Goal: Task Accomplishment & Management: Manage account settings

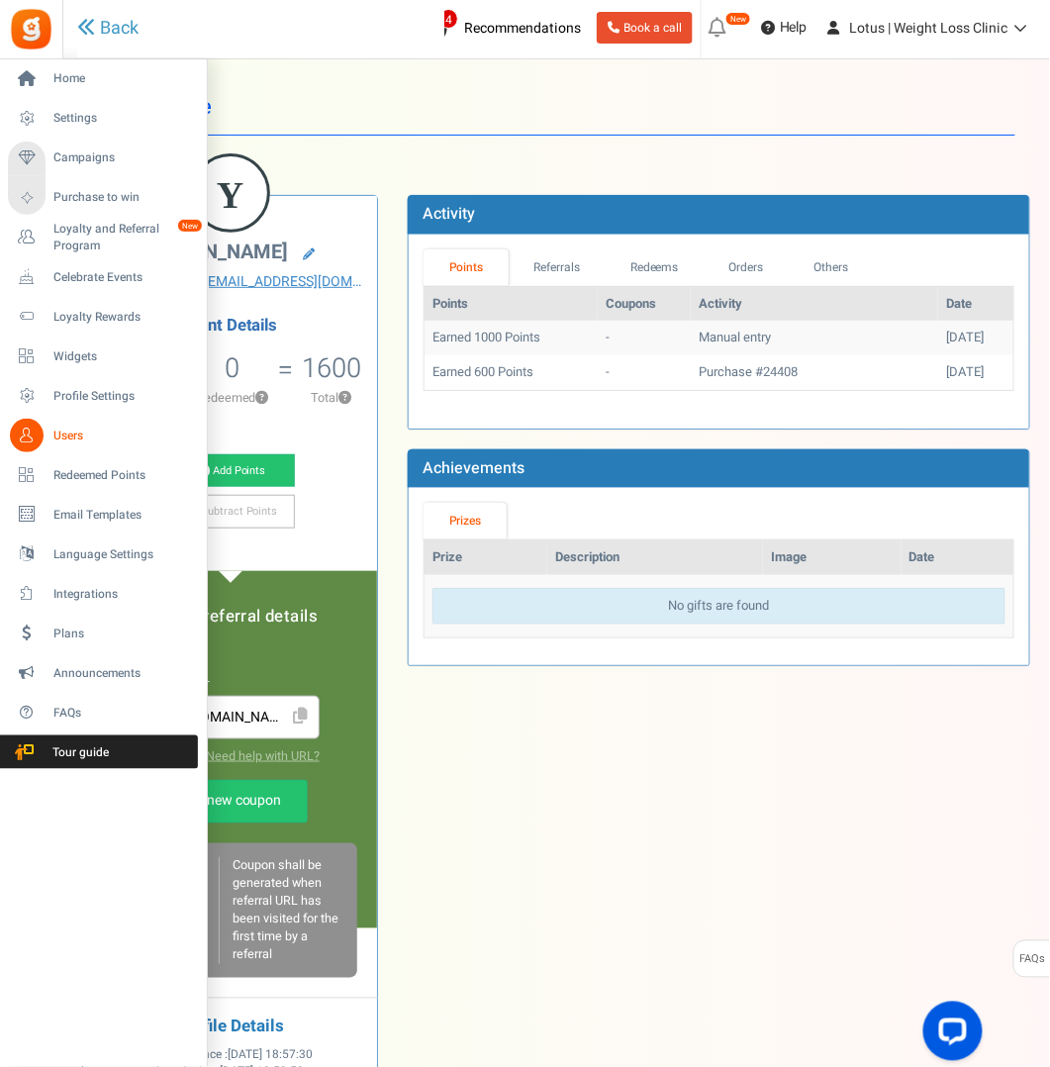
click at [58, 436] on span "Users" at bounding box center [122, 435] width 139 height 17
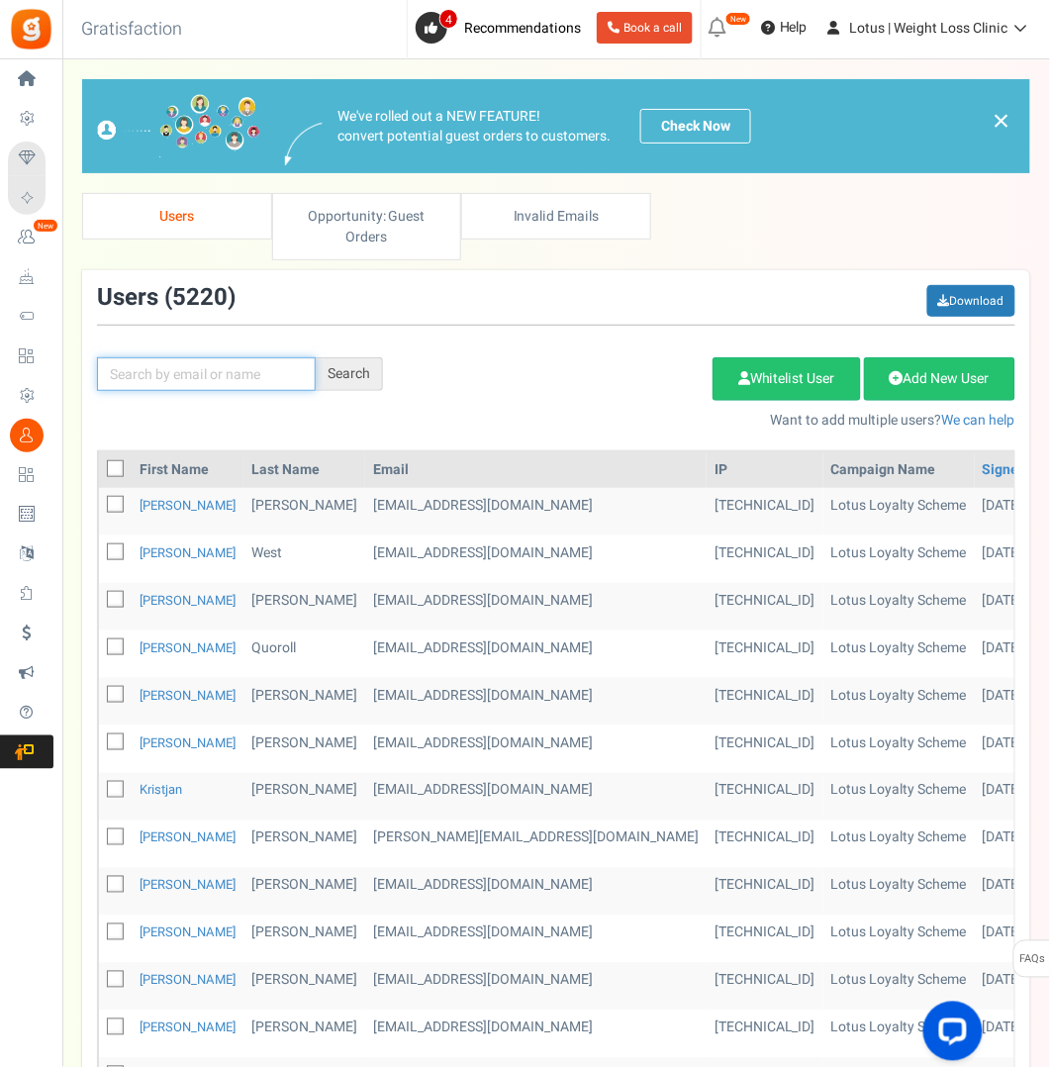
click at [222, 368] on input "text" at bounding box center [206, 374] width 219 height 34
type input "austin"
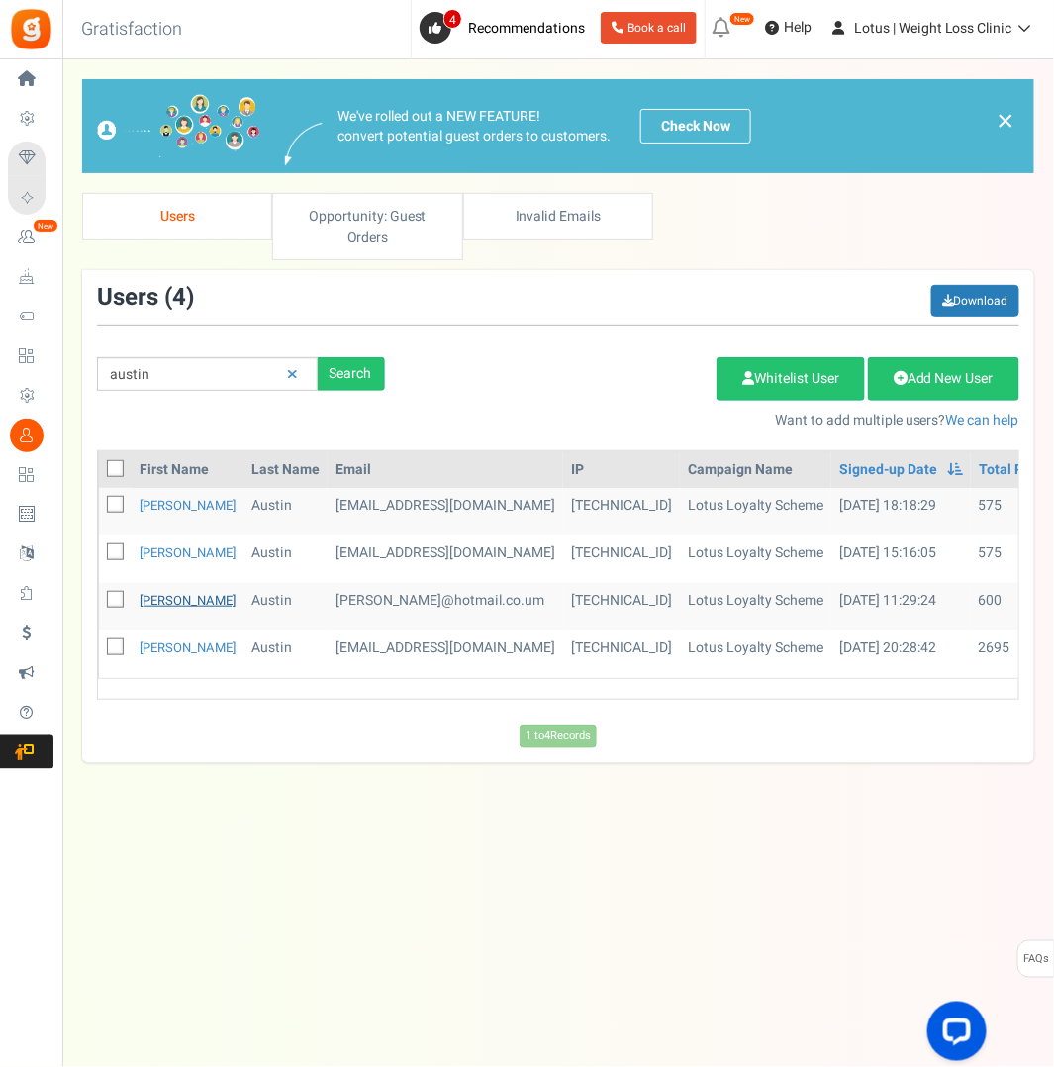
click at [165, 594] on link "[PERSON_NAME]" at bounding box center [188, 600] width 96 height 19
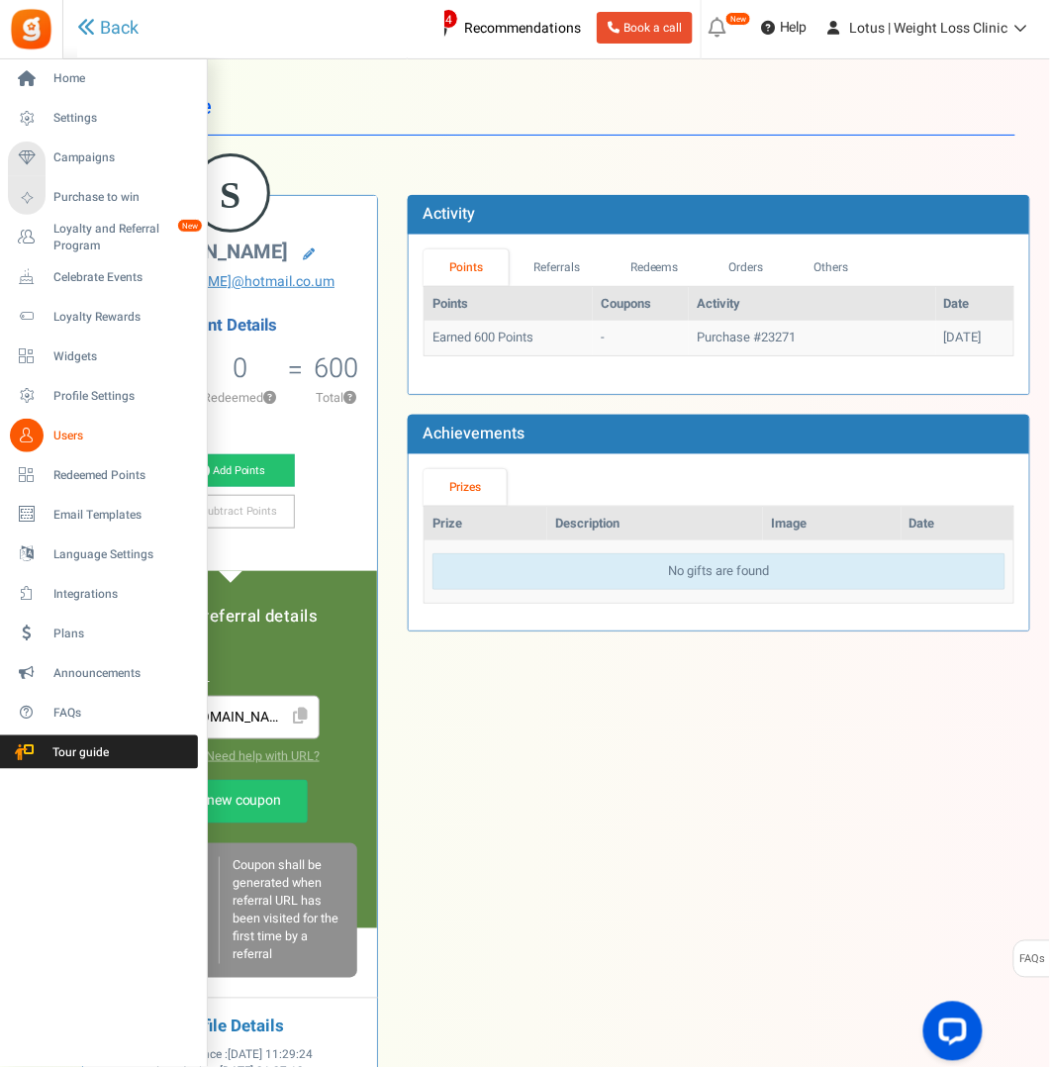
click at [74, 431] on span "Users" at bounding box center [122, 435] width 139 height 17
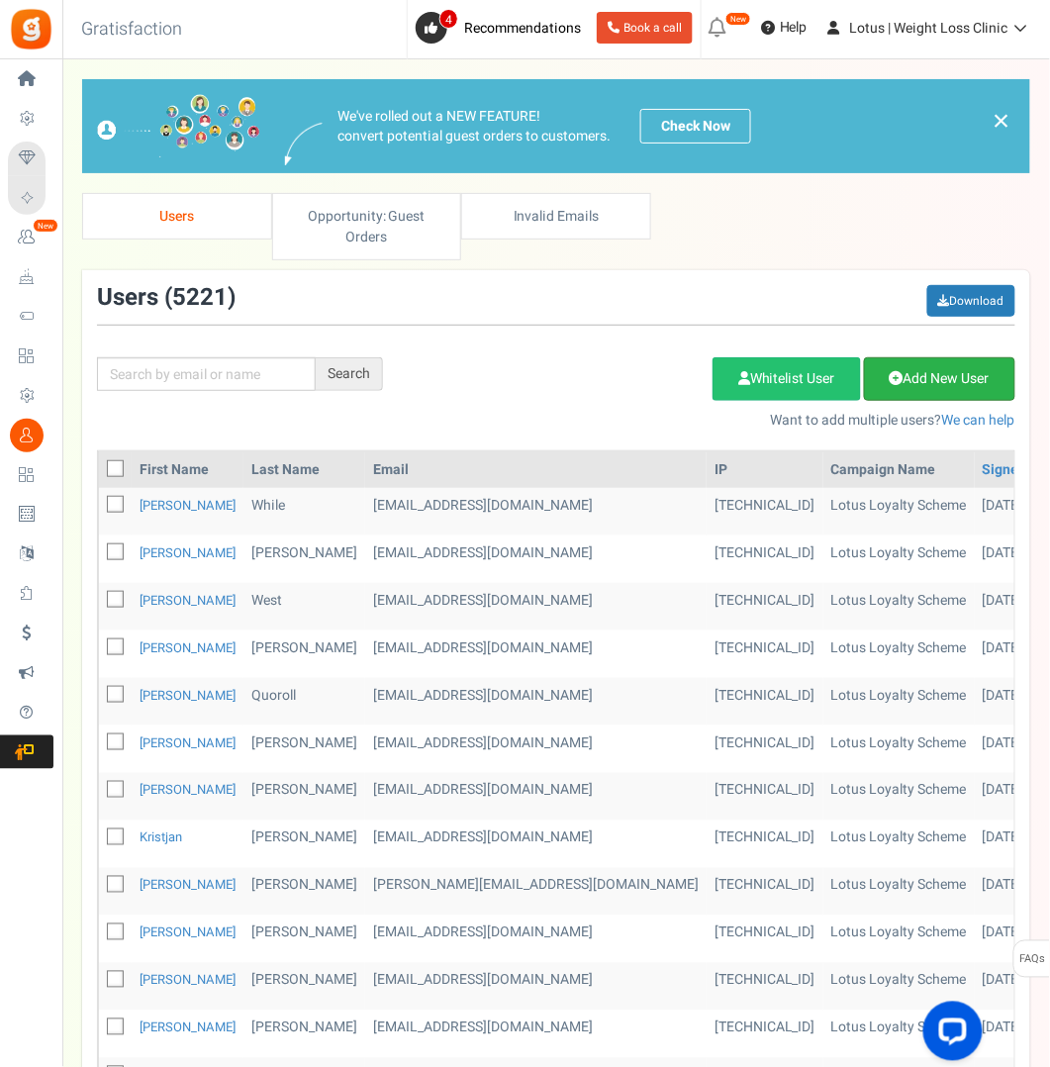
click at [931, 383] on link "Add New User" at bounding box center [939, 379] width 151 height 44
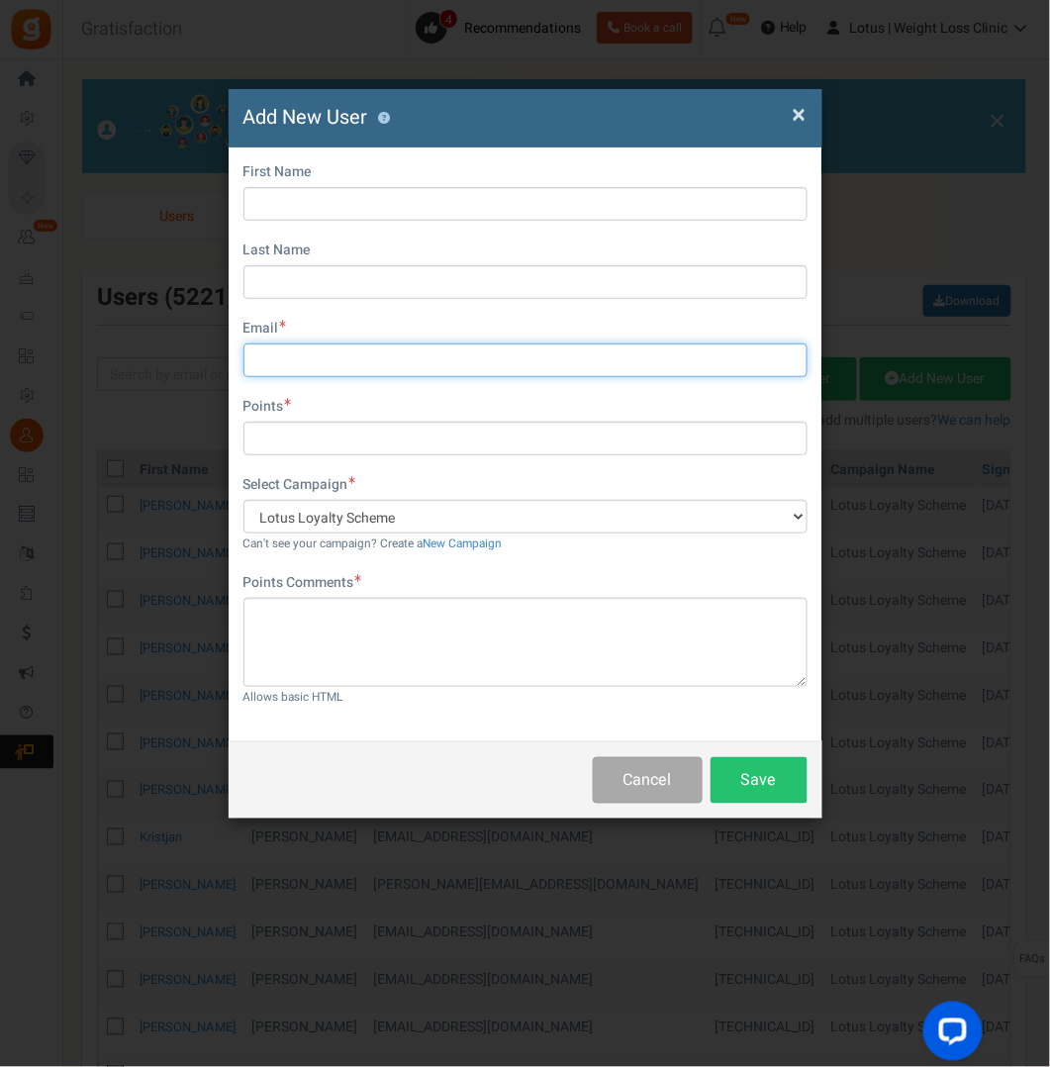
click at [326, 364] on input "text" at bounding box center [525, 360] width 564 height 34
paste input "[PERSON_NAME][EMAIL_ADDRESS][DOMAIN_NAME]"
type input "[PERSON_NAME][EMAIL_ADDRESS][DOMAIN_NAME]"
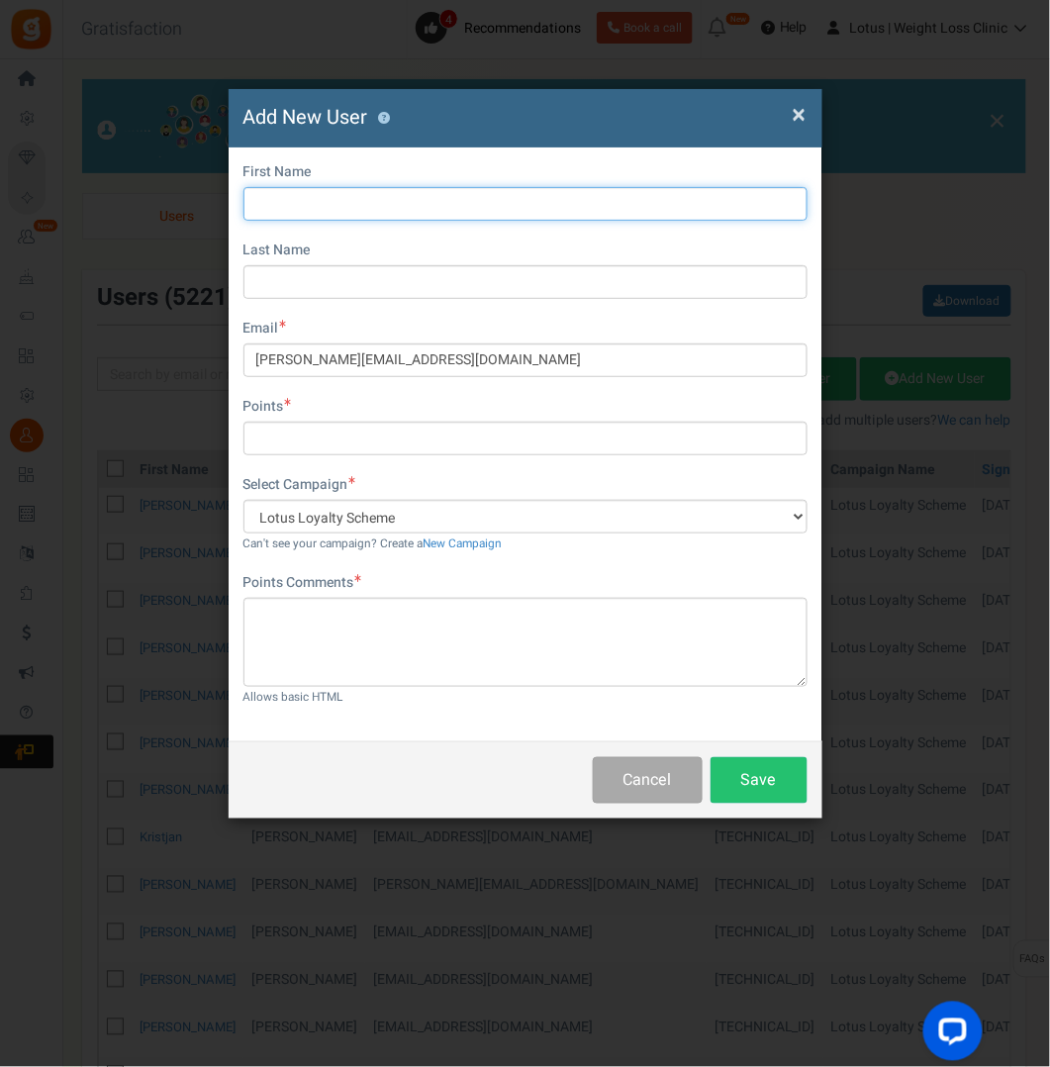
click at [365, 200] on input "text" at bounding box center [525, 204] width 564 height 34
type input "[PERSON_NAME]"
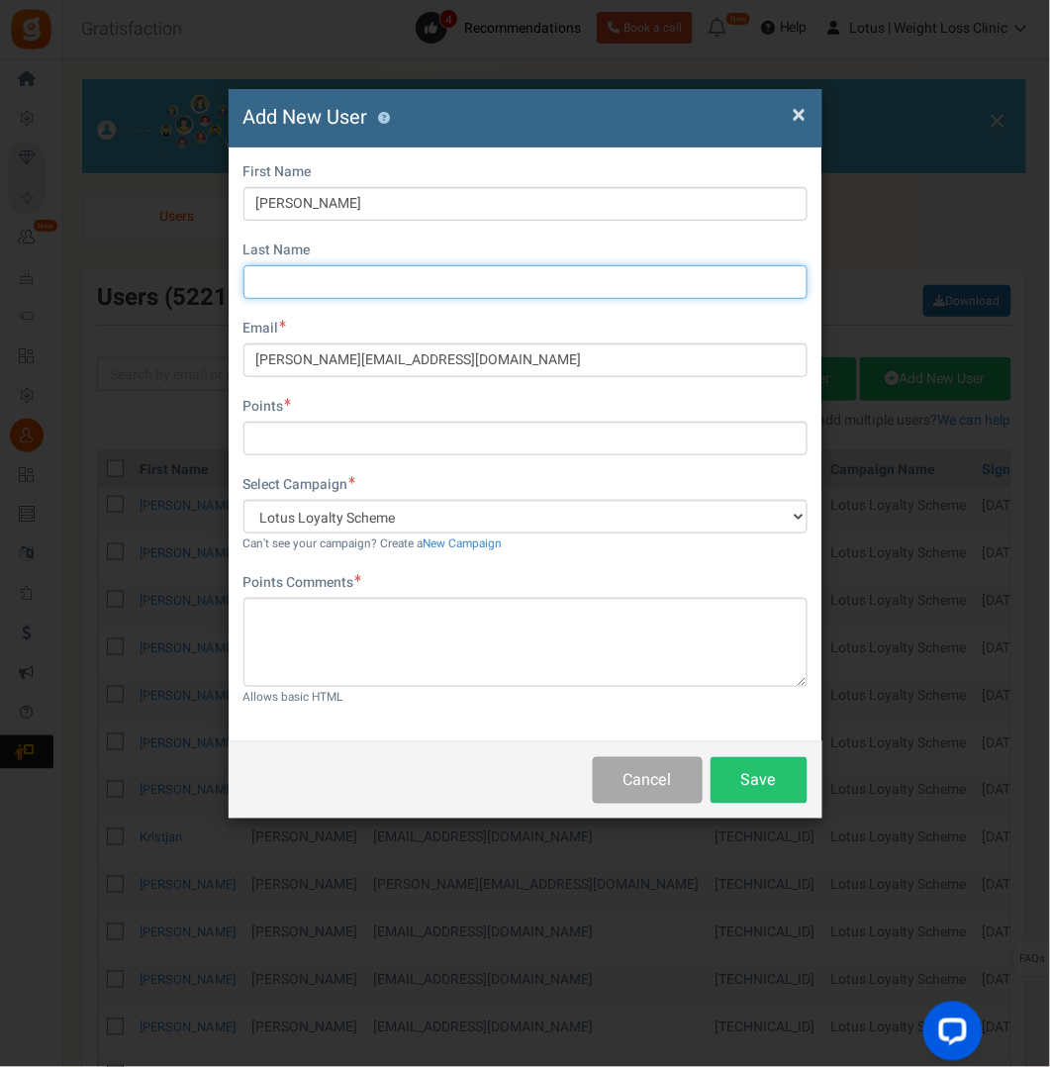
click at [322, 276] on input "text" at bounding box center [525, 282] width 564 height 34
type input "Austin"
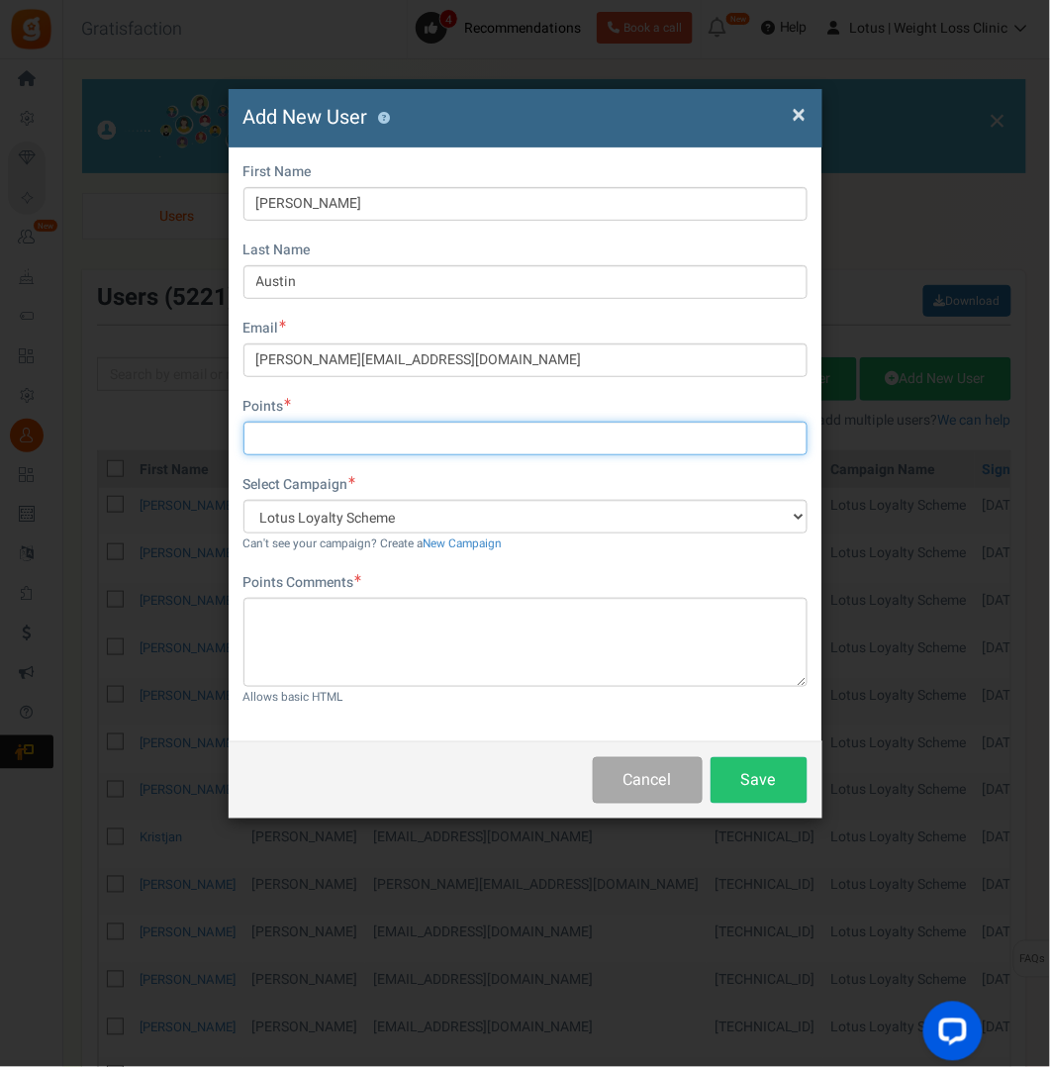
click at [309, 439] on input "text" at bounding box center [525, 438] width 564 height 34
type input "600"
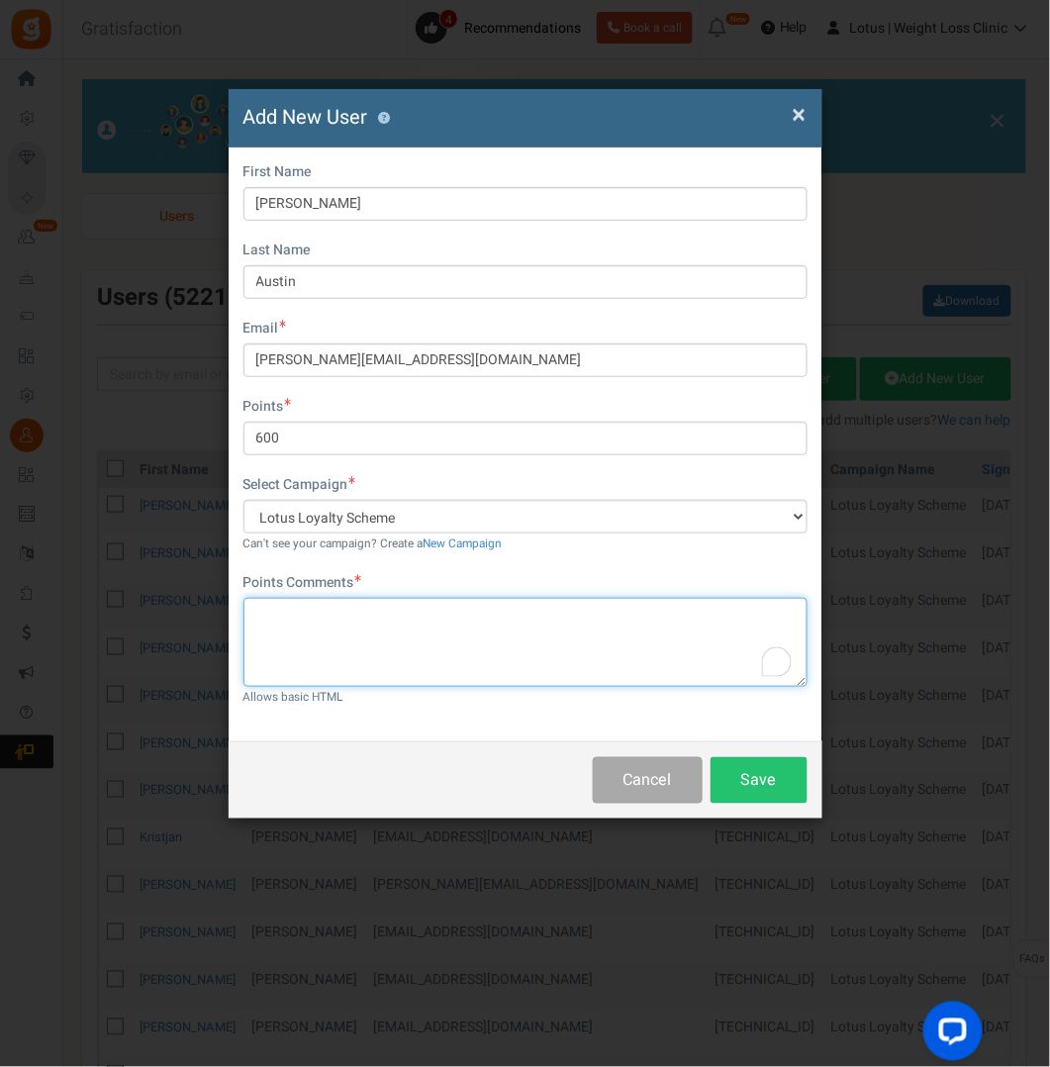
click at [261, 625] on textarea "To enrich screen reader interactions, please activate Accessibility in Grammarl…" at bounding box center [525, 642] width 564 height 89
type textarea "Duplicate account due to email address update"
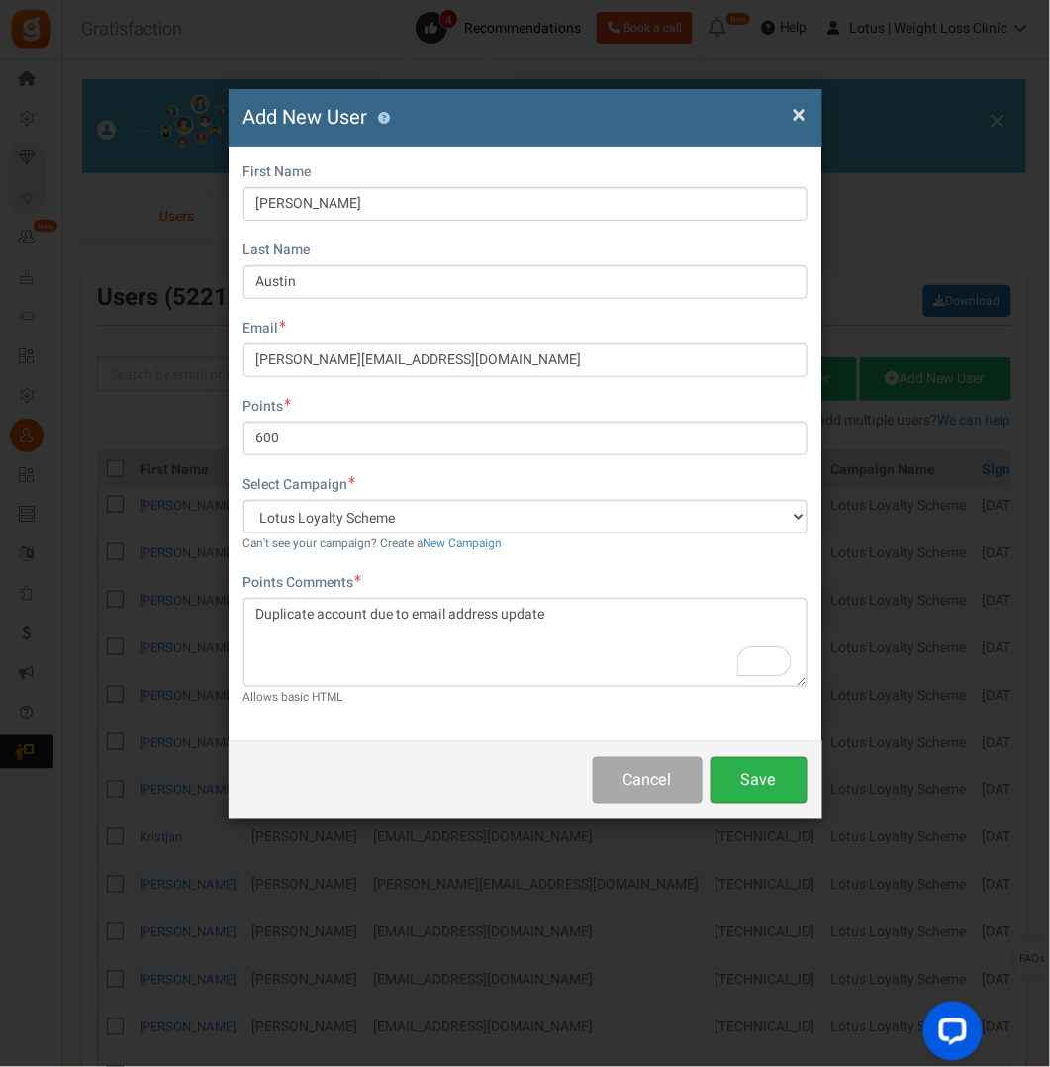
click at [748, 777] on button "Save" at bounding box center [758, 780] width 97 height 47
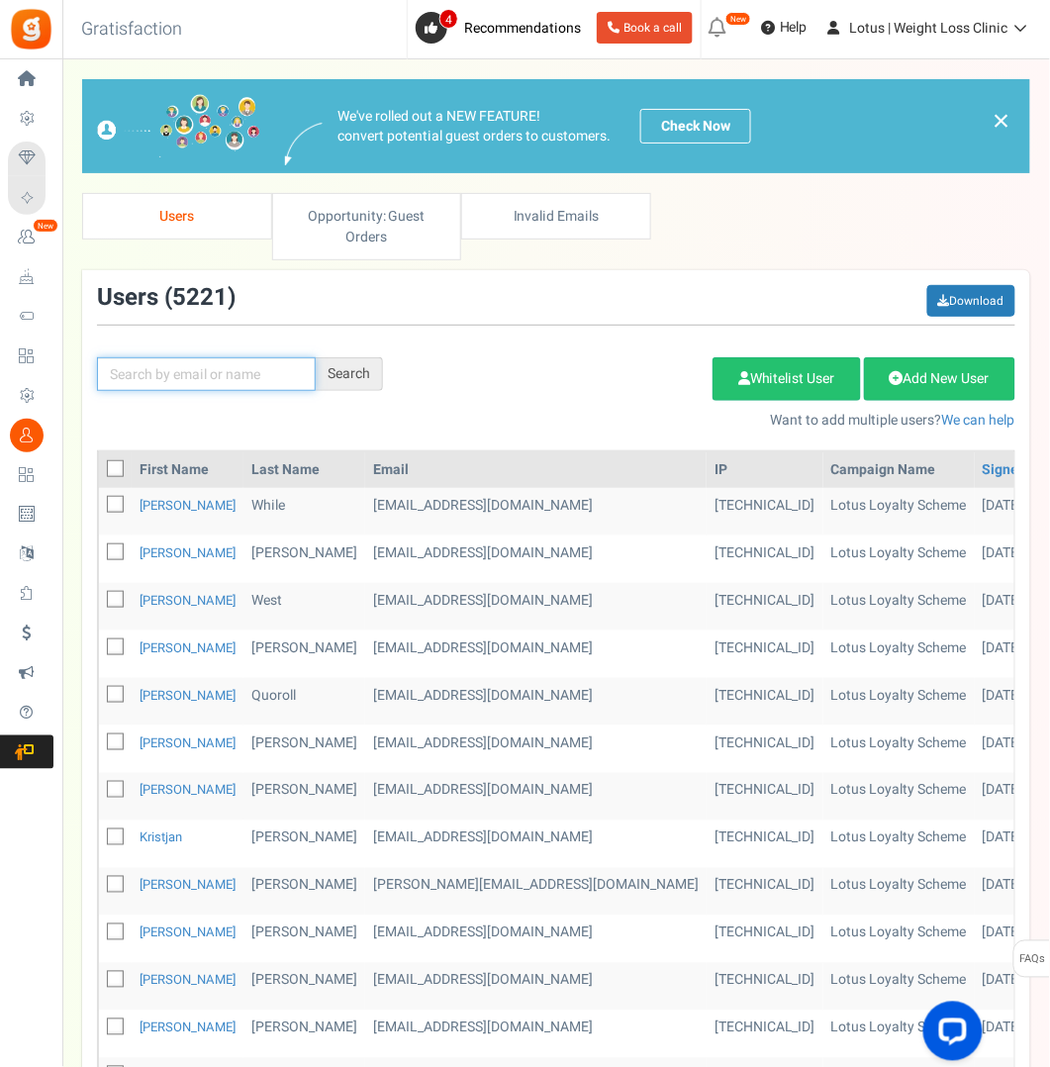
click at [175, 379] on input "text" at bounding box center [206, 374] width 219 height 34
type input "austin"
click at [367, 367] on div "Search" at bounding box center [349, 374] width 67 height 34
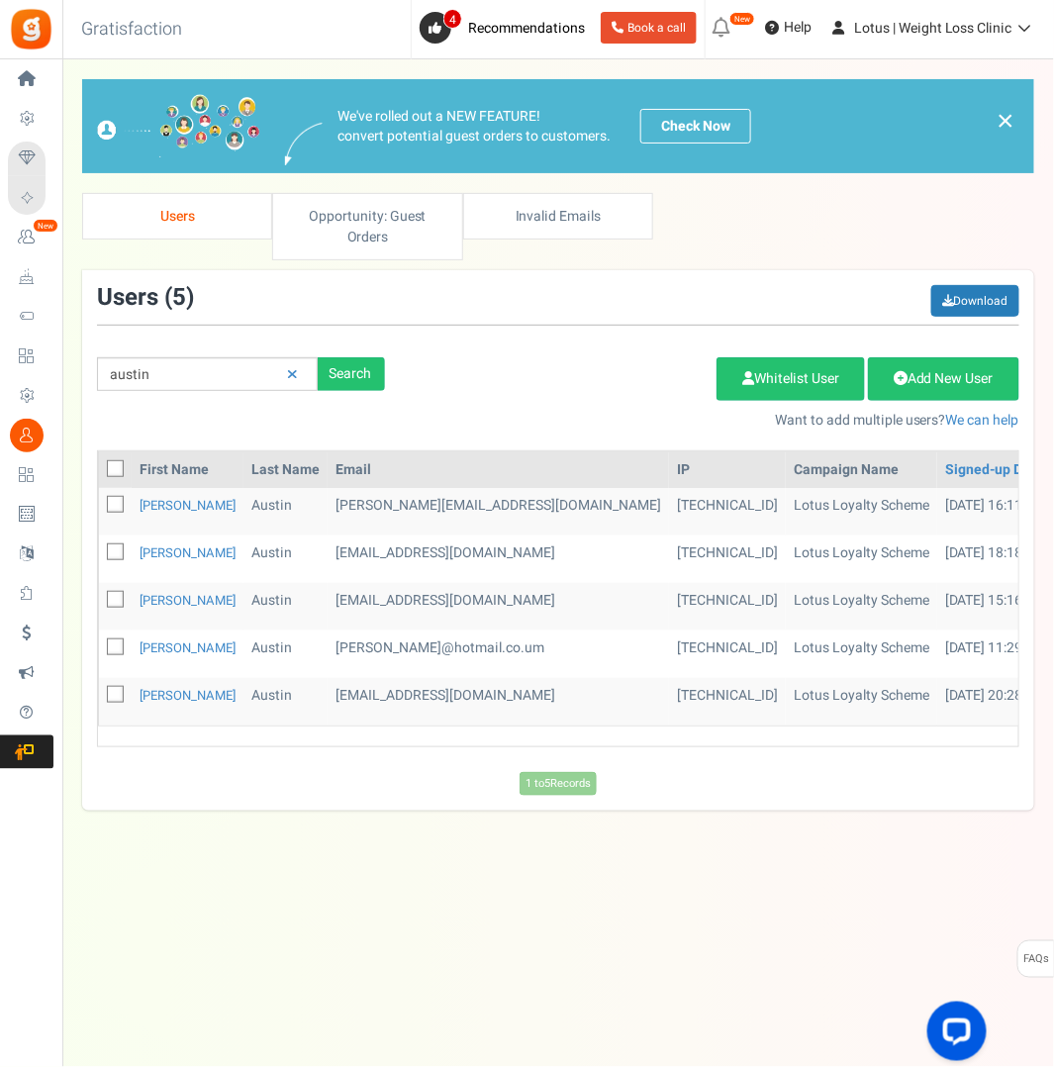
click at [116, 641] on icon at bounding box center [116, 647] width 13 height 13
click at [100, 642] on input "checkbox" at bounding box center [93, 648] width 13 height 13
checkbox input "true"
click at [592, 376] on link "Delete Selected Users" at bounding box center [616, 379] width 193 height 44
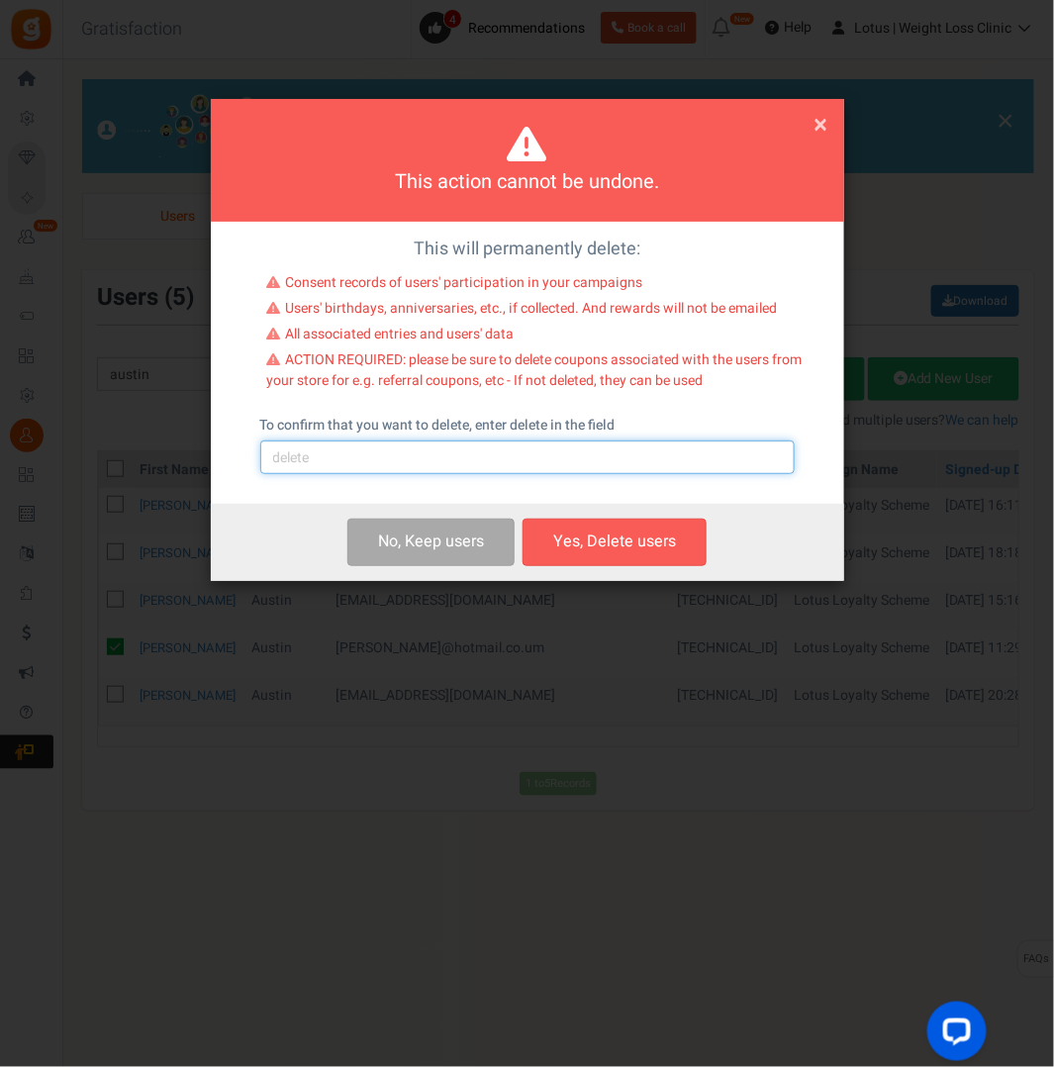
click at [314, 457] on input "text" at bounding box center [527, 457] width 534 height 34
type input "delete"
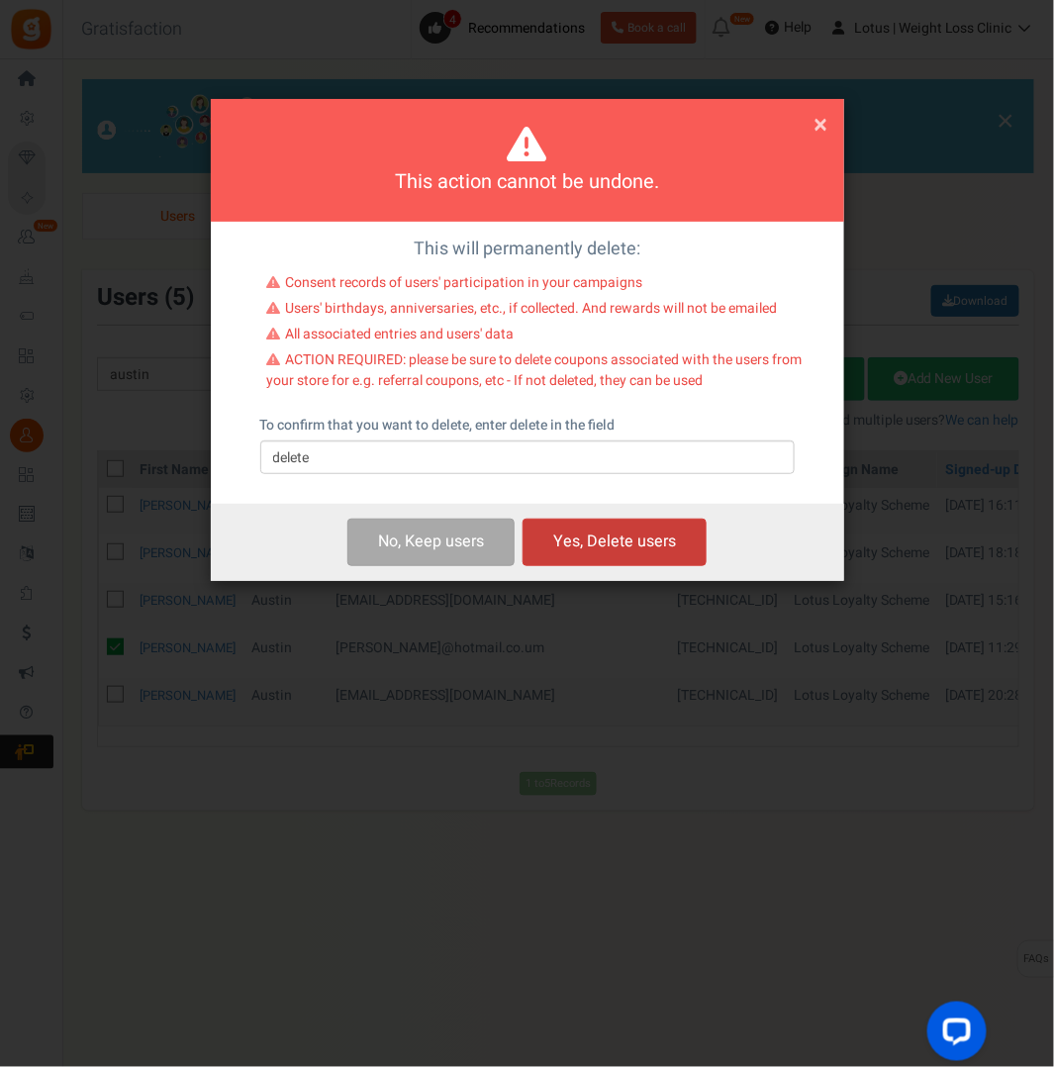
click at [588, 531] on button "Yes, Delete users" at bounding box center [614, 541] width 184 height 47
